Goal: Find specific page/section: Find specific page/section

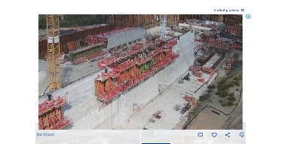
scroll to position [60, 0]
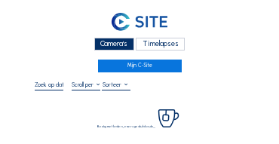
click at [117, 38] on div "Camera's" at bounding box center [114, 44] width 40 height 13
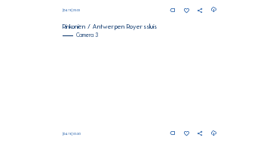
scroll to position [495, 0]
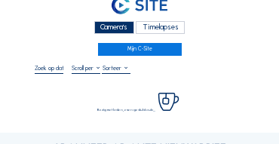
scroll to position [90, 0]
